Goal: Information Seeking & Learning: Learn about a topic

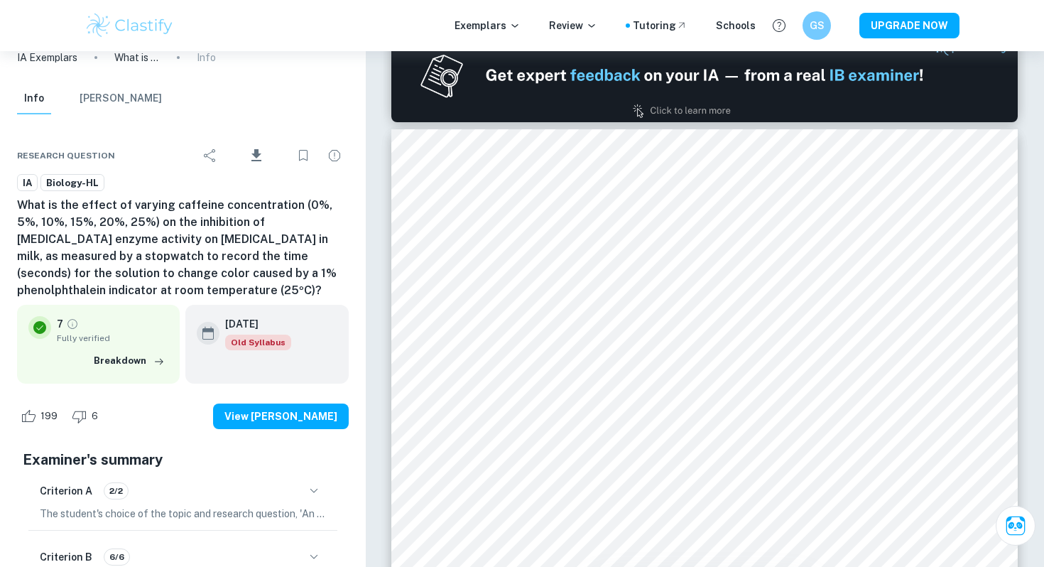
scroll to position [932, 0]
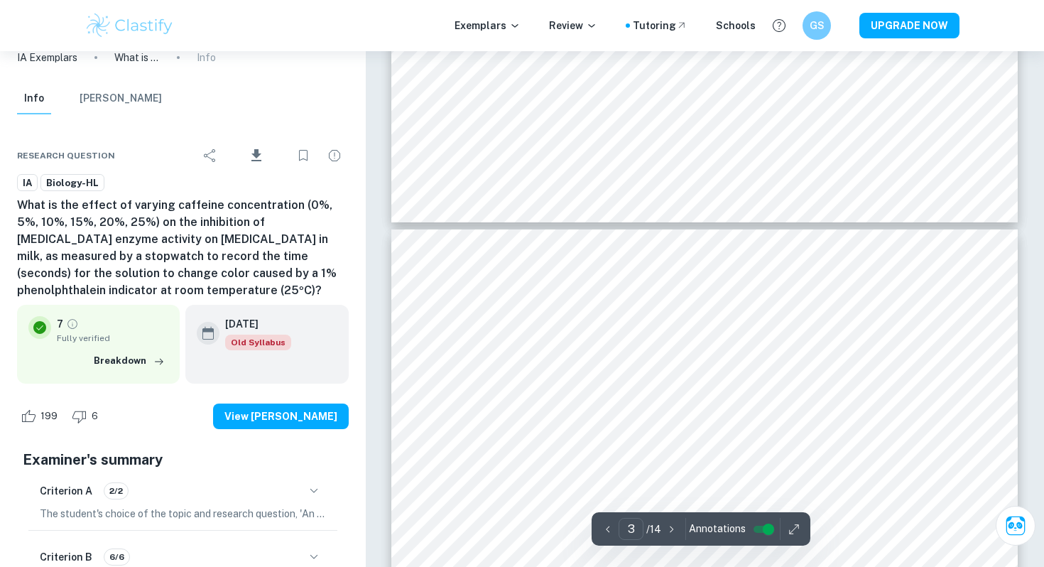
type input "4"
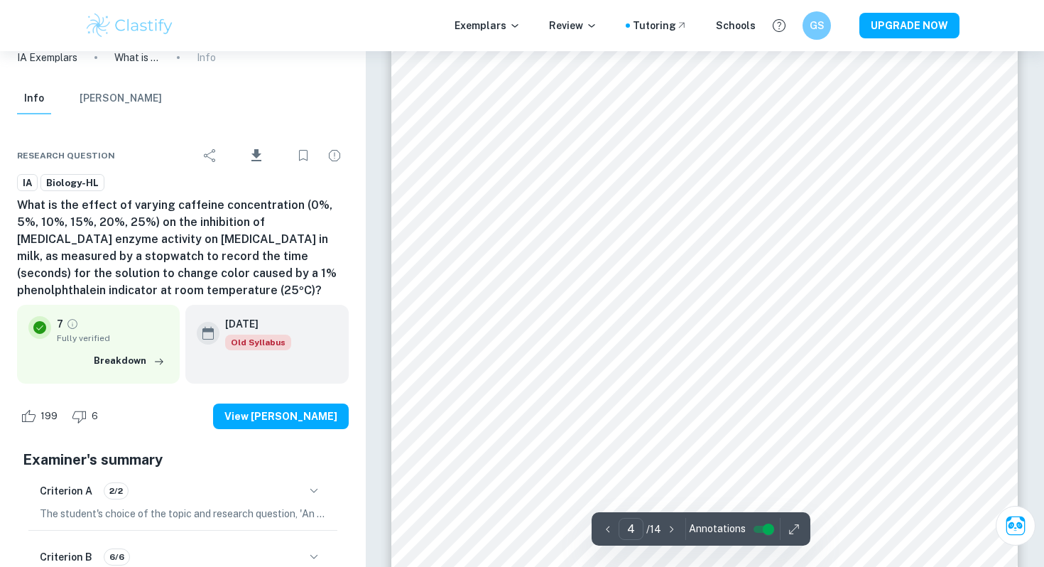
scroll to position [3101, 0]
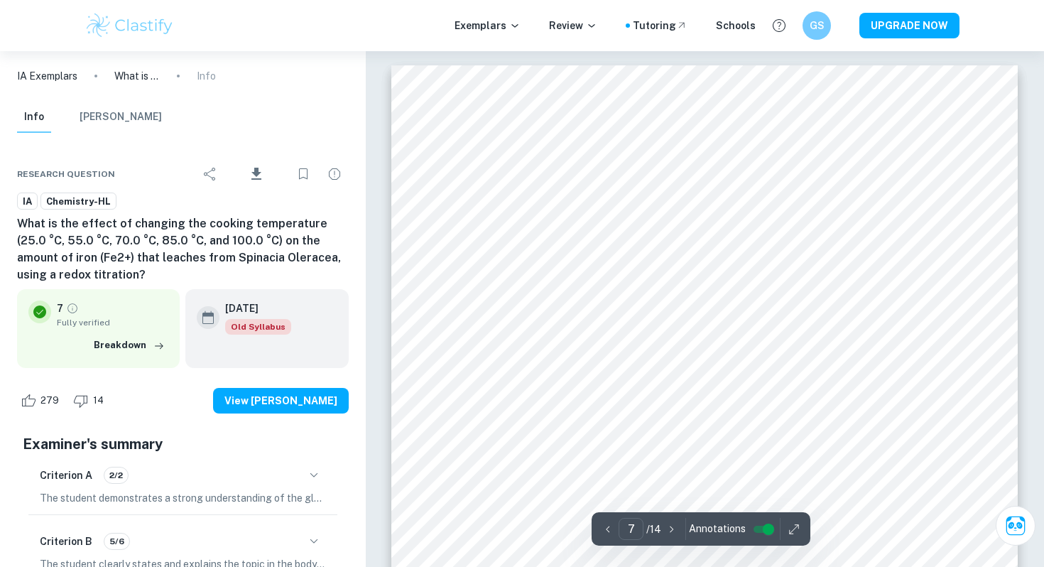
scroll to position [5179, 0]
